Goal: Find specific page/section: Find specific page/section

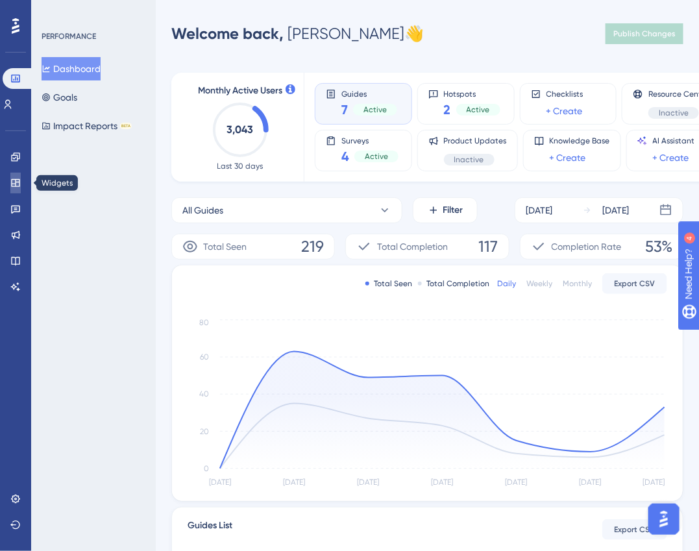
click at [16, 179] on icon at bounding box center [15, 183] width 8 height 8
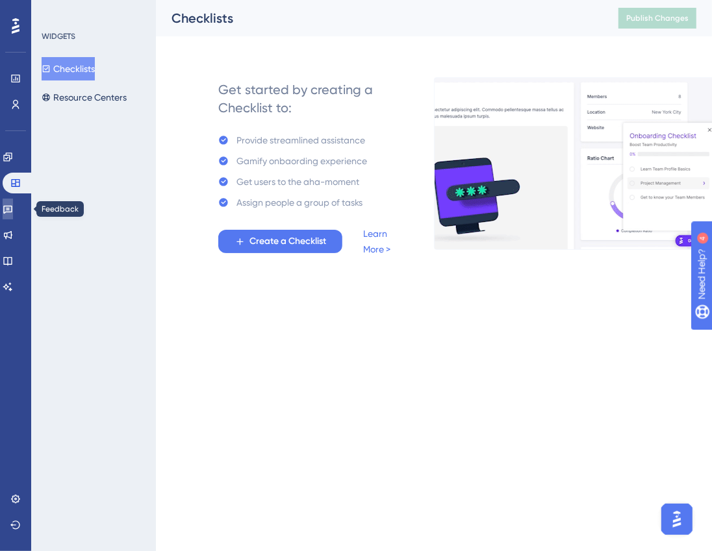
click at [10, 209] on icon at bounding box center [8, 209] width 10 height 10
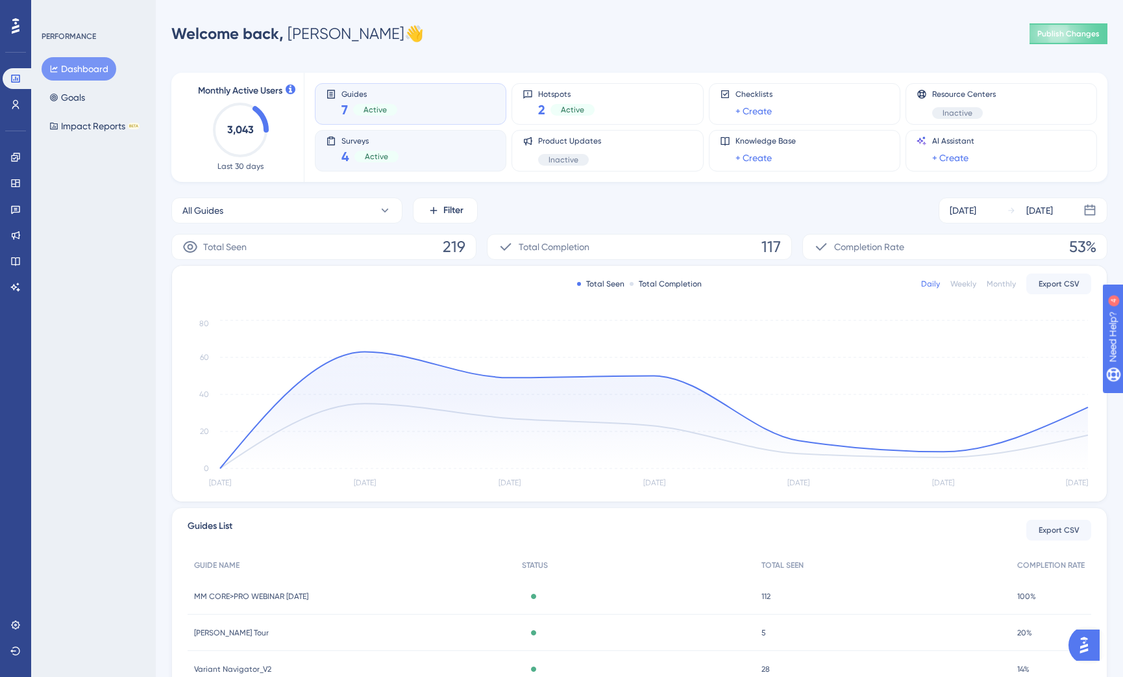
click at [384, 161] on span "Active" at bounding box center [376, 156] width 23 height 10
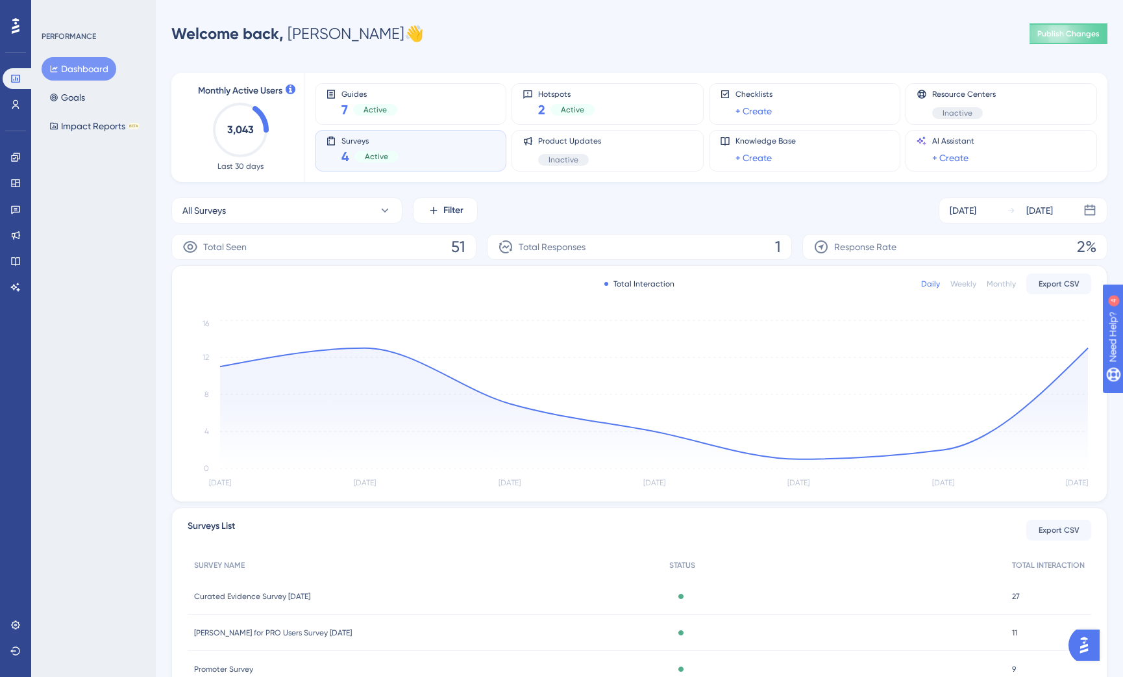
click at [431, 158] on div "Surveys 4 Active" at bounding box center [410, 151] width 169 height 30
click at [438, 162] on div "Surveys 4 Active" at bounding box center [410, 151] width 169 height 30
